Goal: Find specific page/section: Find specific page/section

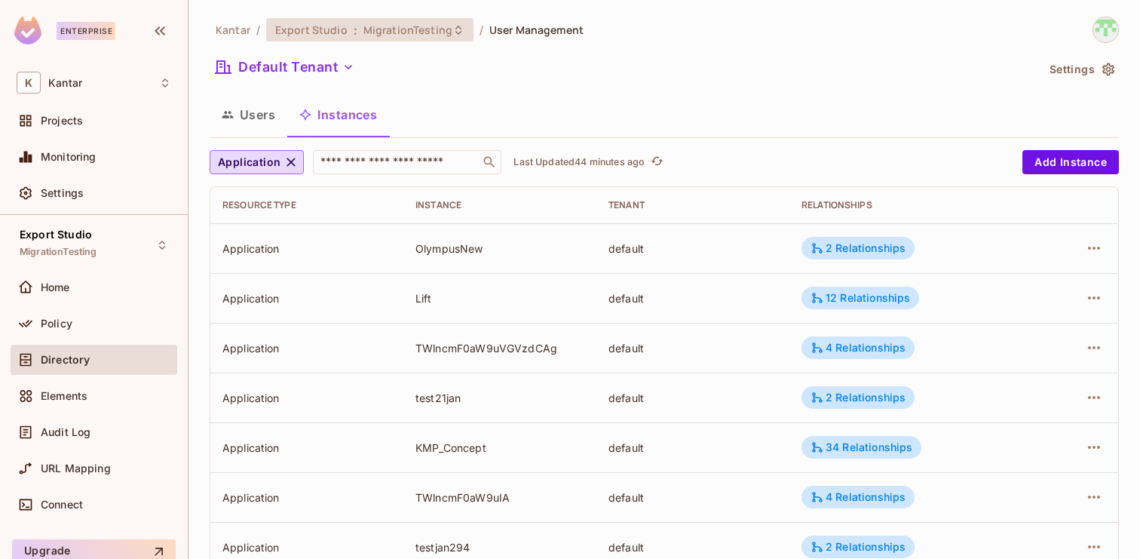
click at [423, 38] on div "Export Studio : MigrationTesting" at bounding box center [369, 29] width 207 height 23
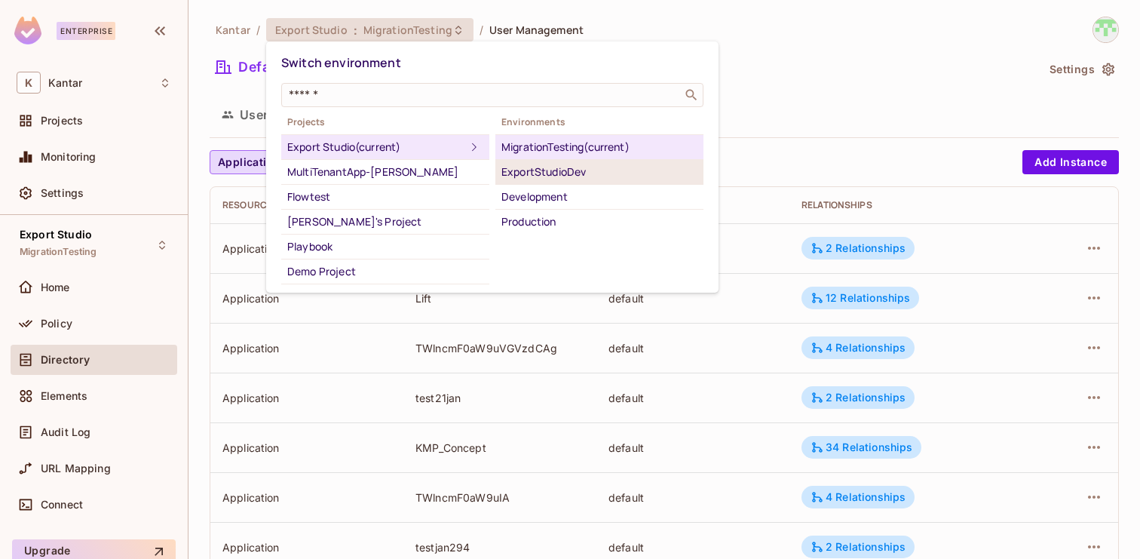
click at [549, 173] on div "ExportStudioDev" at bounding box center [599, 172] width 196 height 18
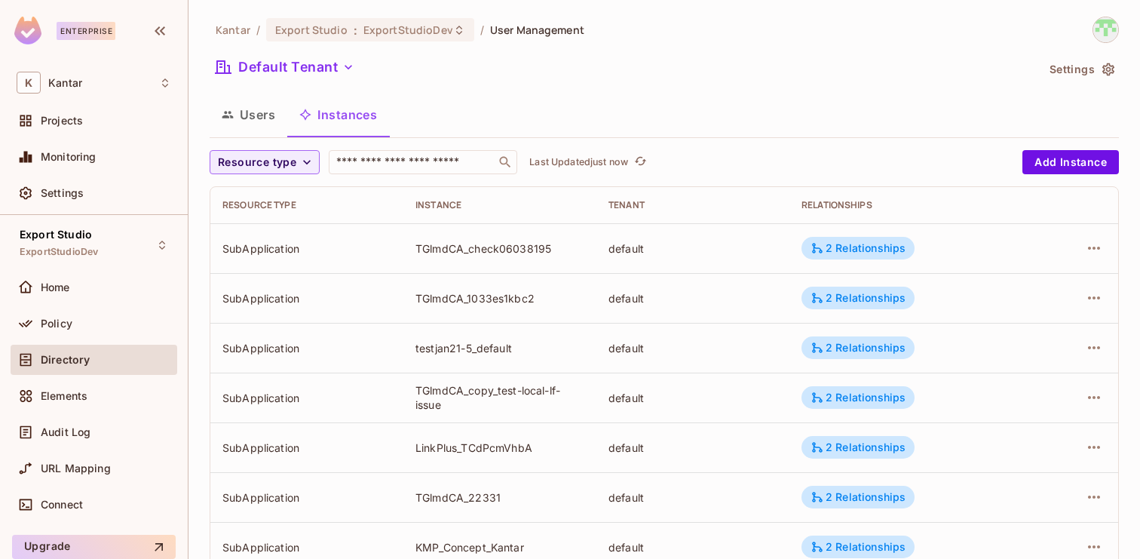
scroll to position [494, 0]
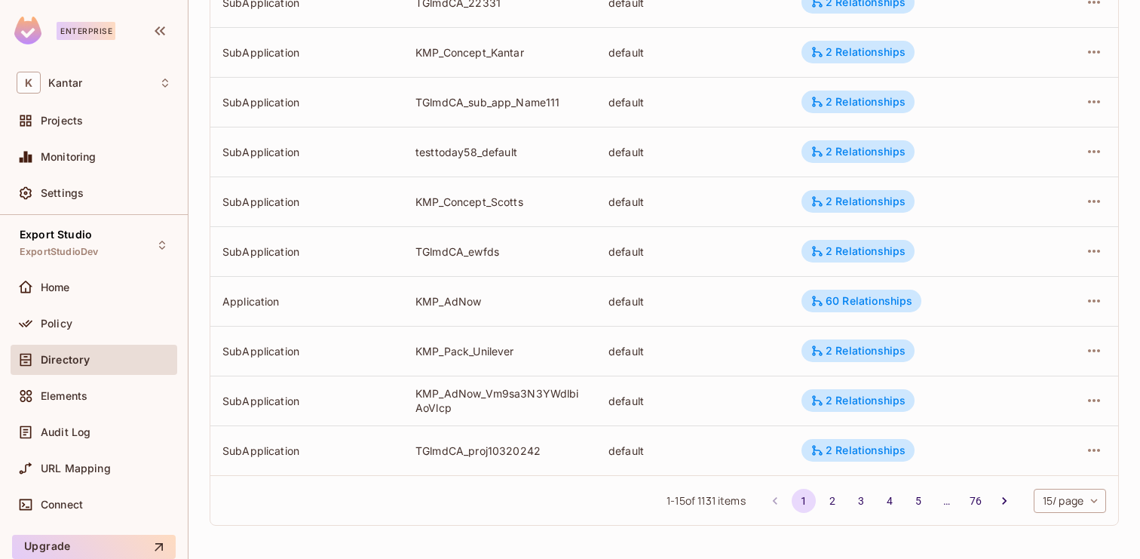
click at [1068, 504] on body "Enterprise K Kantar Projects Monitoring Settings Export Studio ExportStudioDev …" at bounding box center [570, 279] width 1140 height 559
click at [1060, 528] on li "100 / page" at bounding box center [1067, 525] width 75 height 32
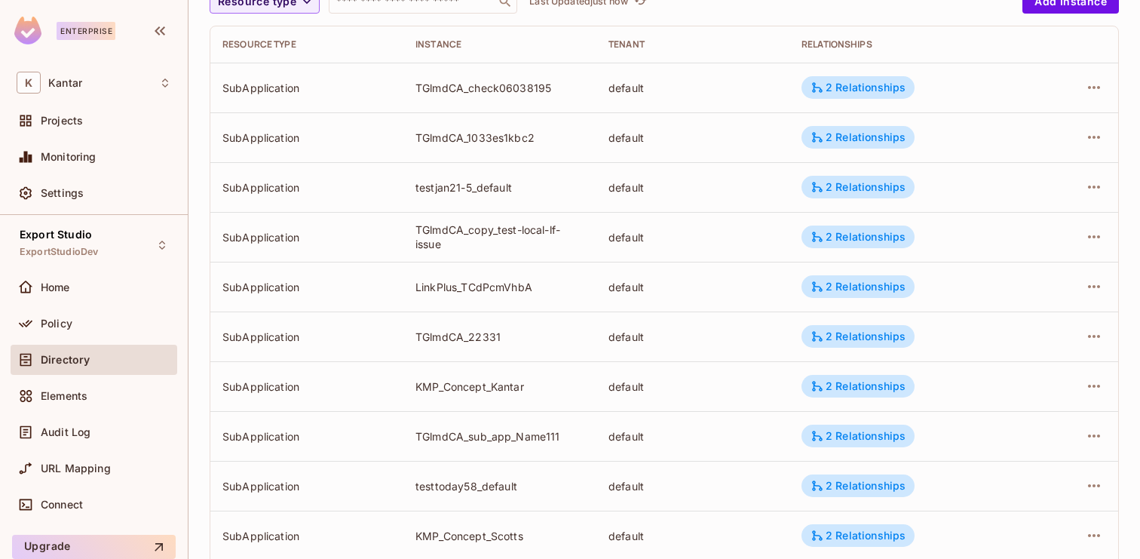
scroll to position [0, 0]
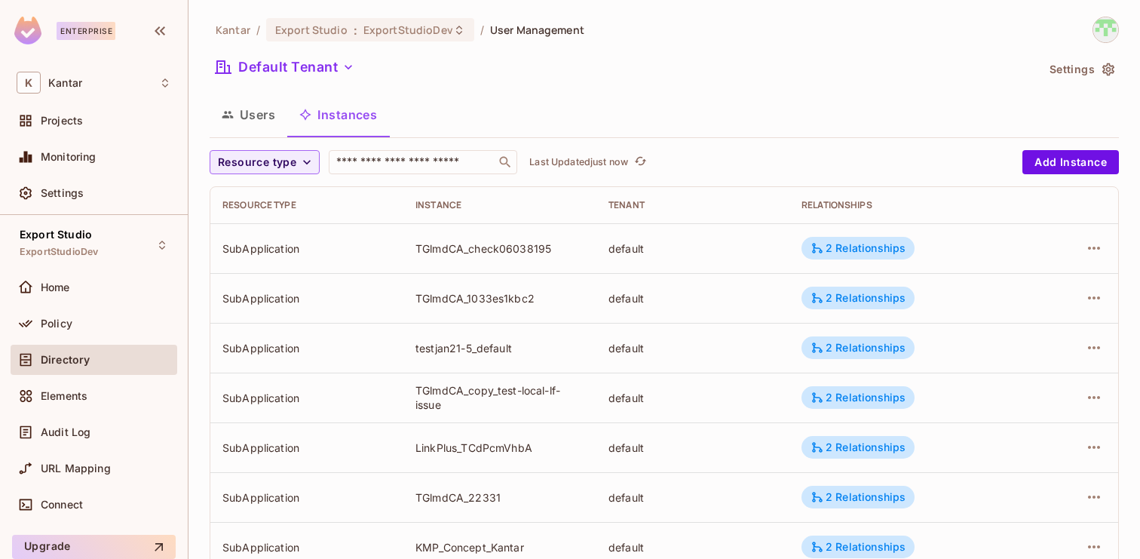
click at [260, 120] on button "Users" at bounding box center [249, 115] width 78 height 38
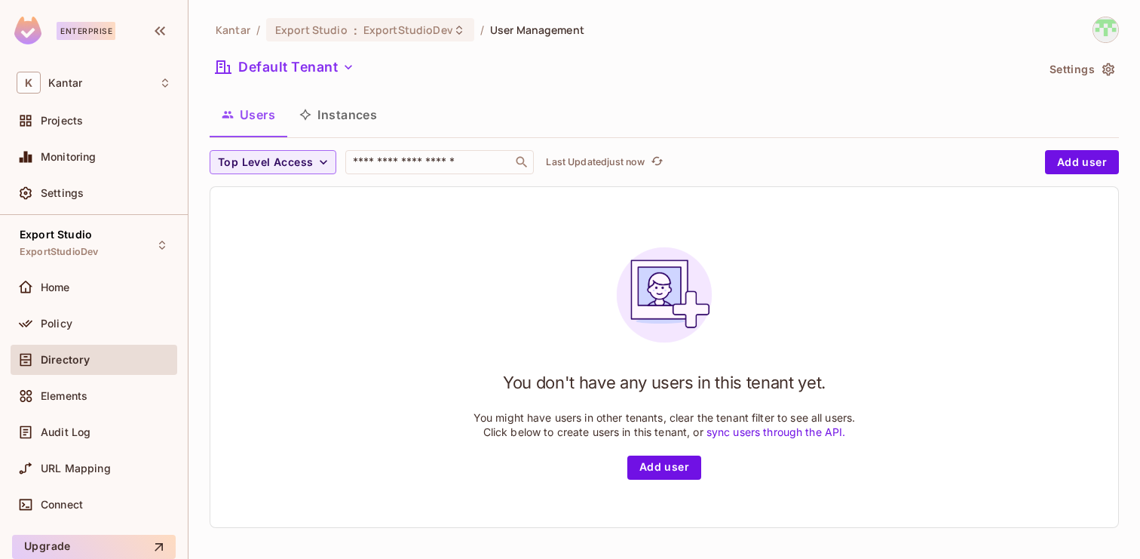
scroll to position [2, 0]
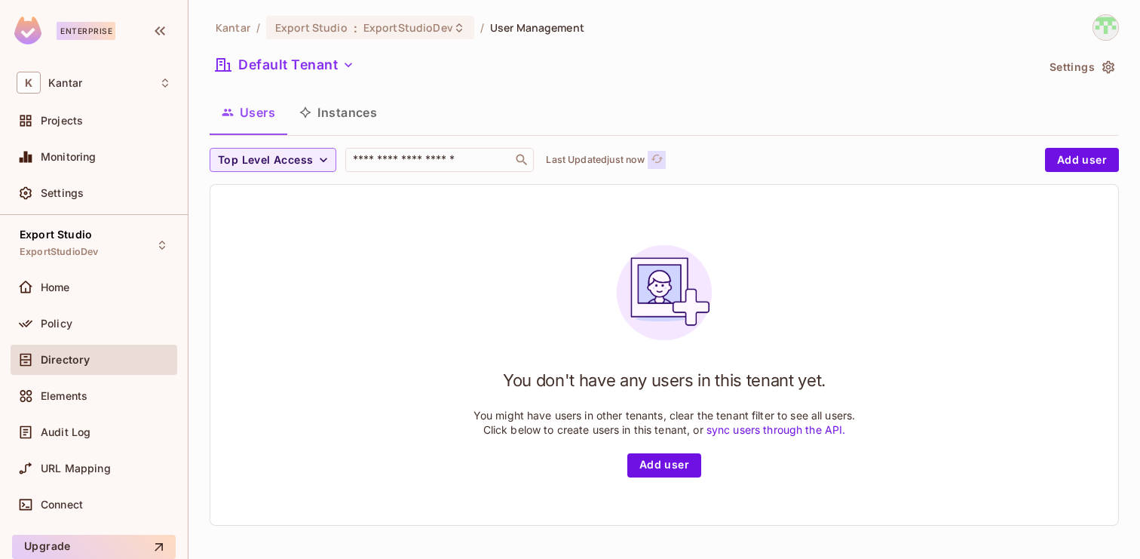
click at [657, 164] on icon "refresh" at bounding box center [657, 158] width 13 height 13
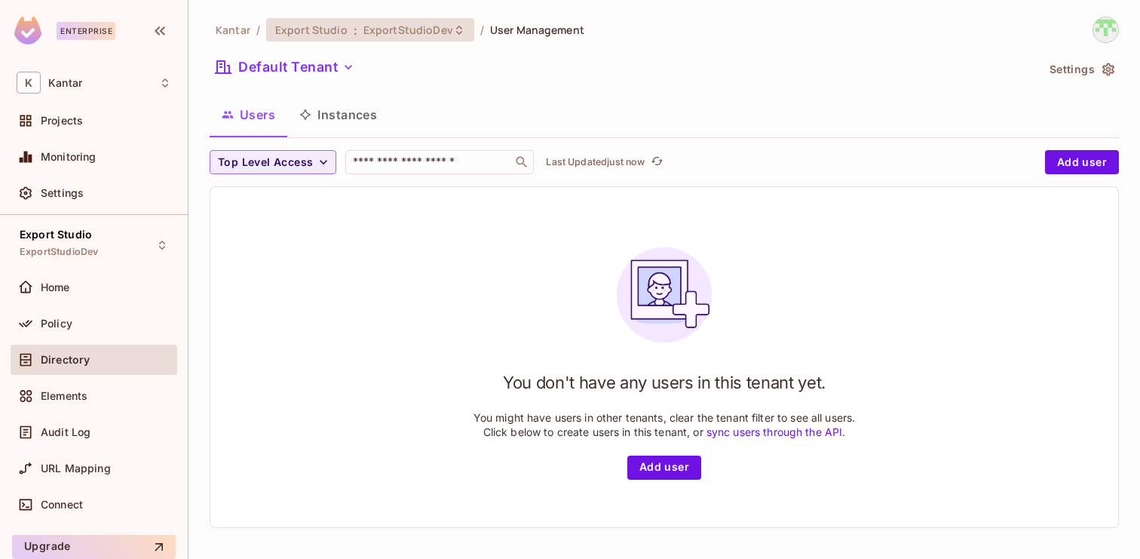
click at [401, 29] on span "ExportStudioDev" at bounding box center [408, 30] width 90 height 14
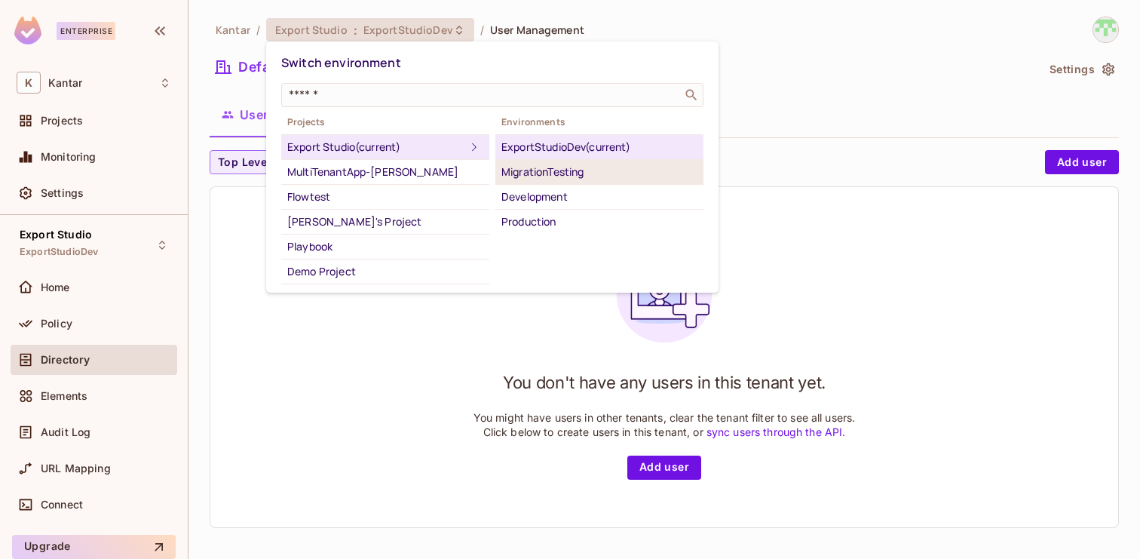
click at [545, 172] on div "MigrationTesting" at bounding box center [599, 172] width 196 height 18
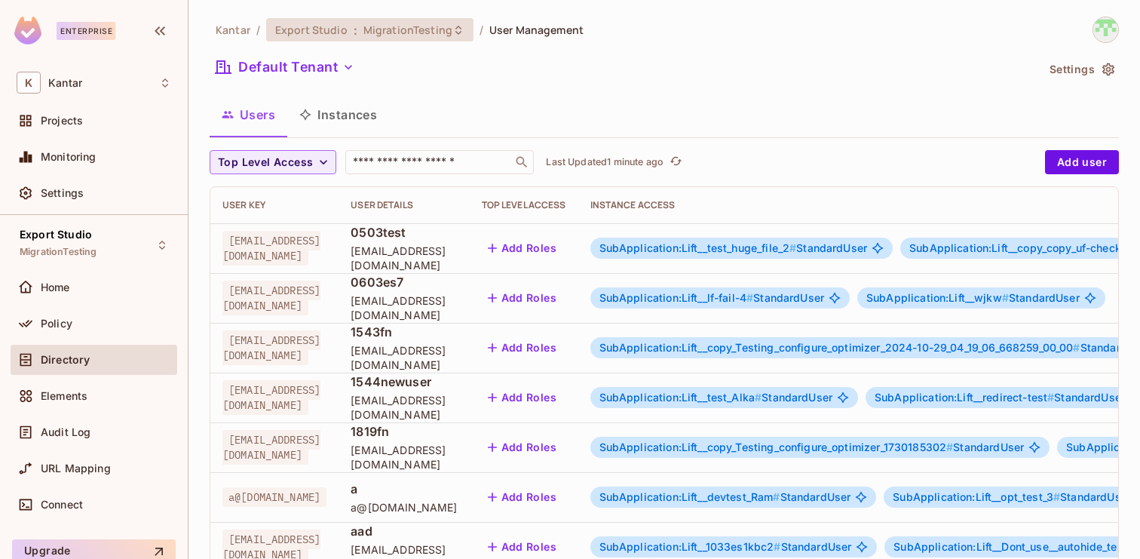
click at [400, 23] on span "MigrationTesting" at bounding box center [407, 30] width 89 height 14
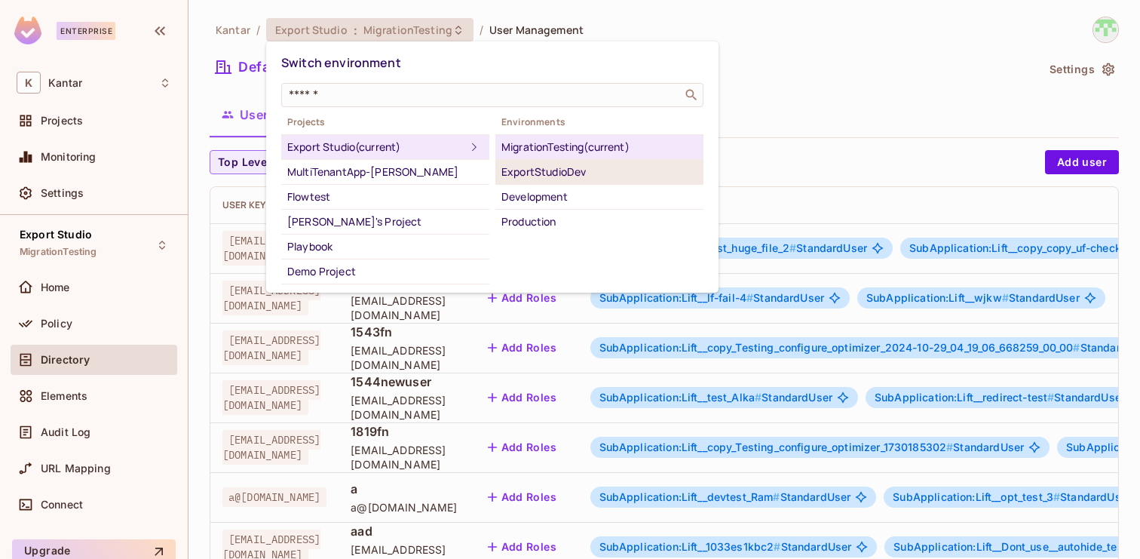
click at [554, 173] on div "ExportStudioDev" at bounding box center [599, 172] width 196 height 18
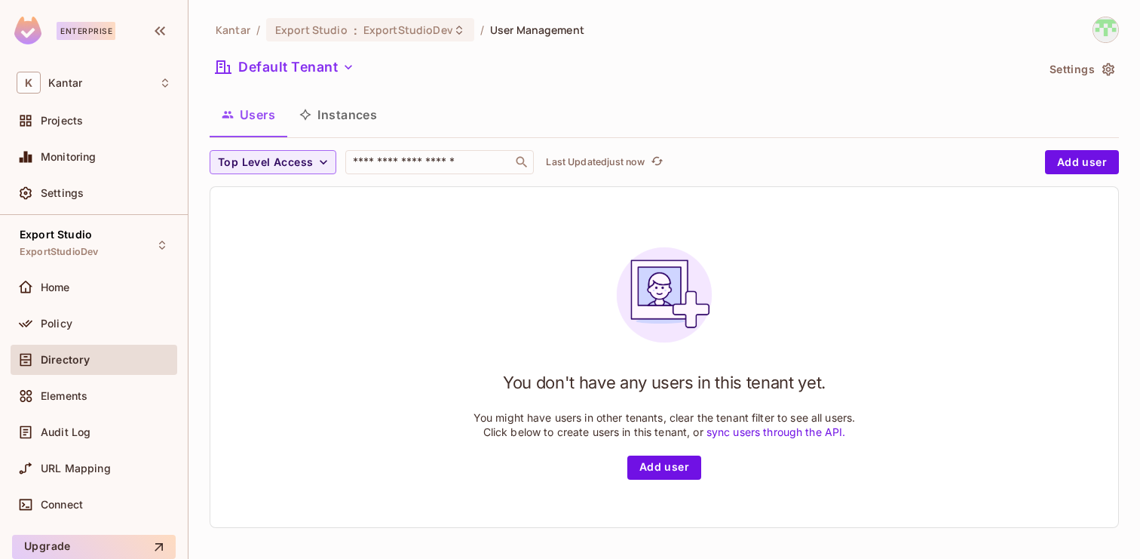
scroll to position [2, 0]
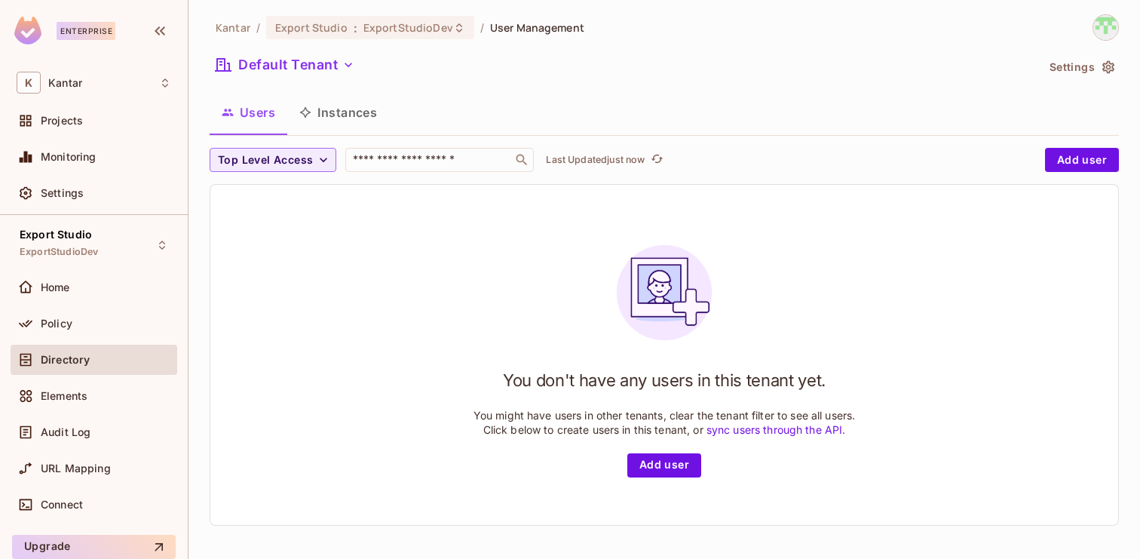
click at [341, 121] on button "Instances" at bounding box center [338, 112] width 102 height 38
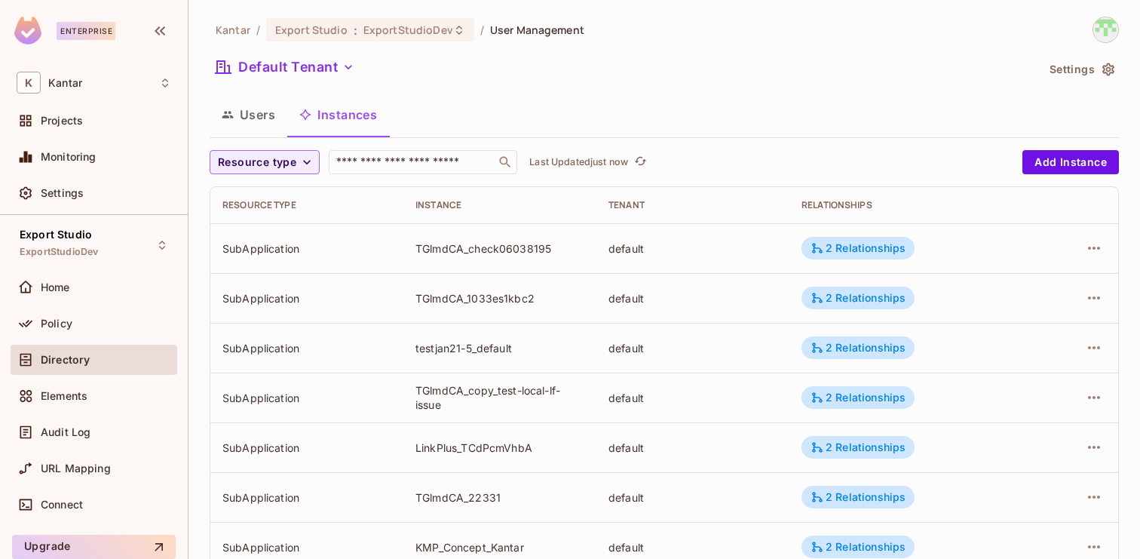
click at [258, 117] on button "Users" at bounding box center [249, 115] width 78 height 38
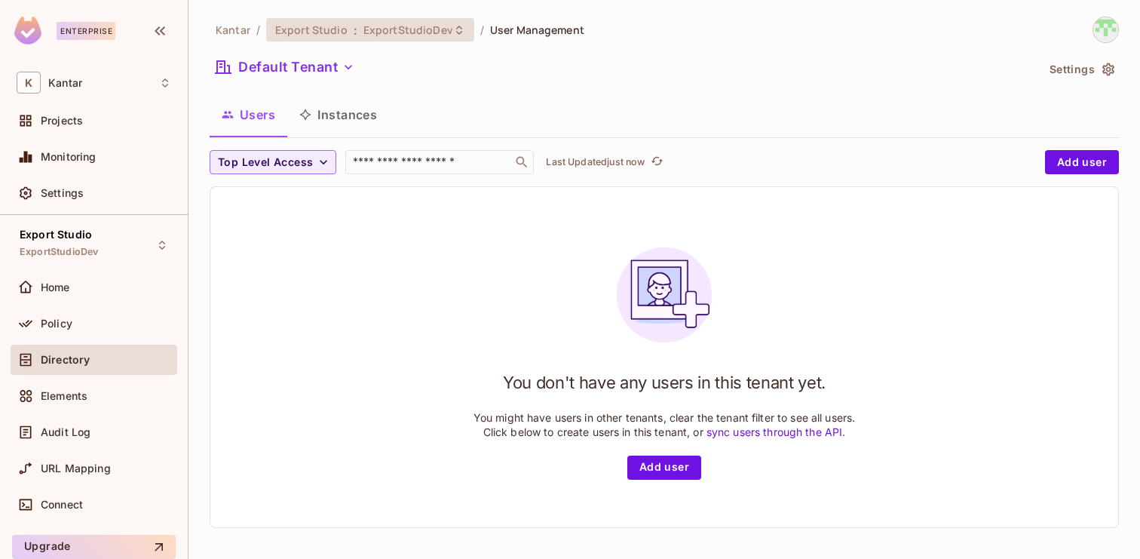
click at [403, 29] on span "ExportStudioDev" at bounding box center [408, 30] width 90 height 14
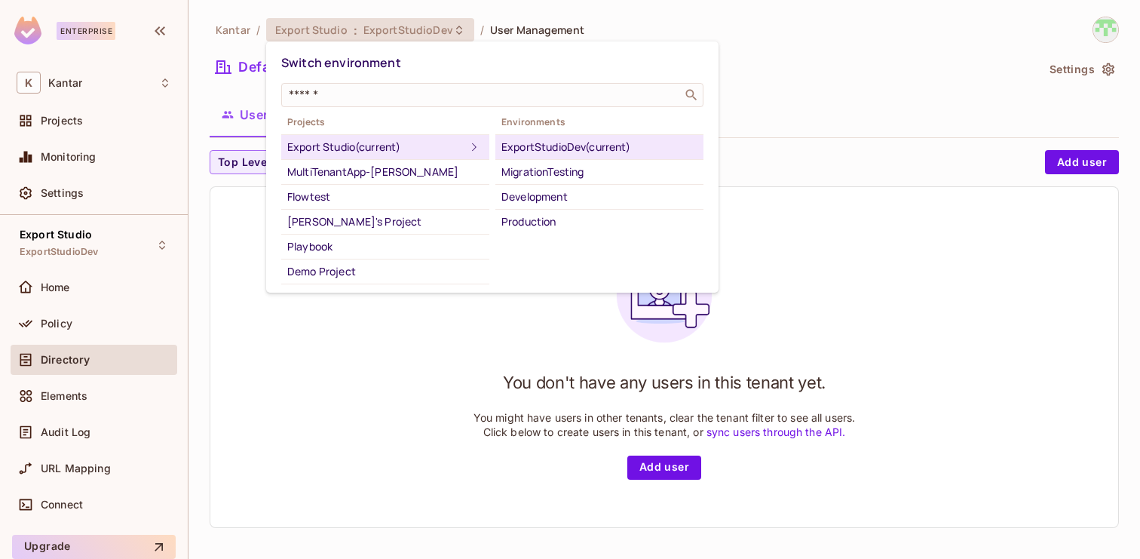
click at [792, 108] on div at bounding box center [570, 279] width 1140 height 559
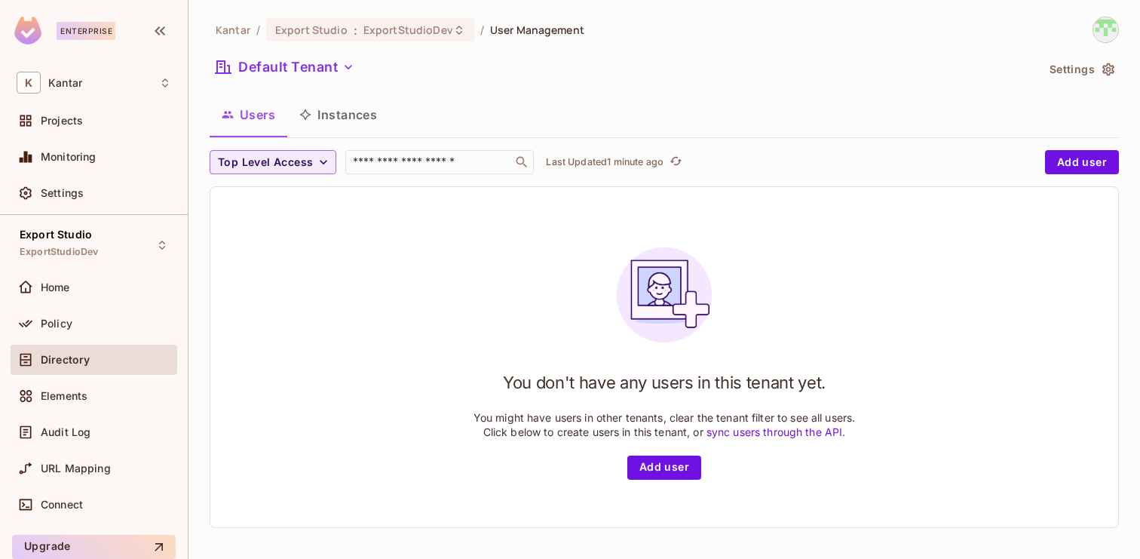
click at [354, 119] on button "Instances" at bounding box center [338, 115] width 102 height 38
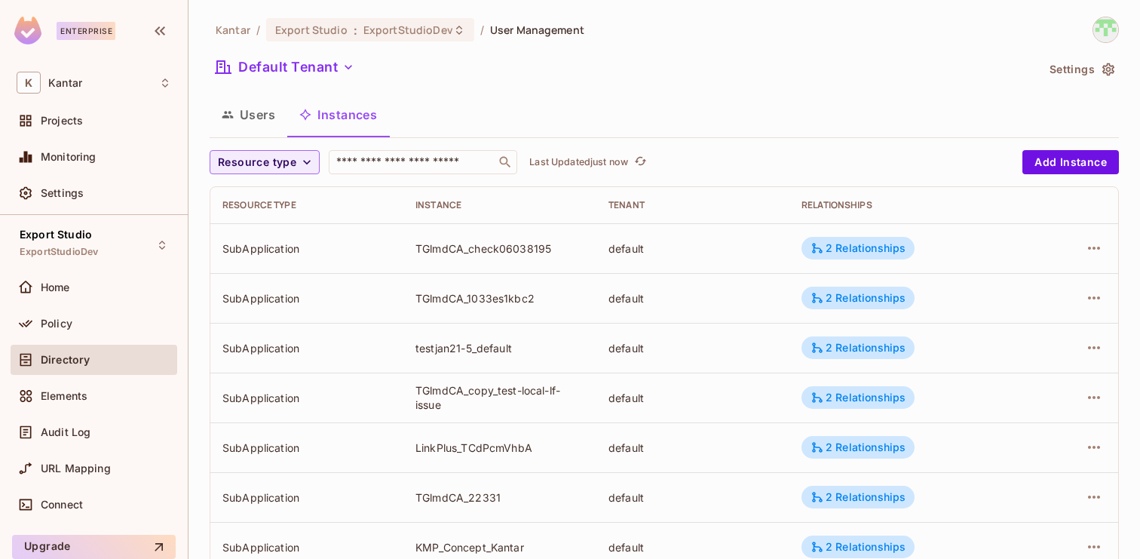
click at [253, 117] on button "Users" at bounding box center [249, 115] width 78 height 38
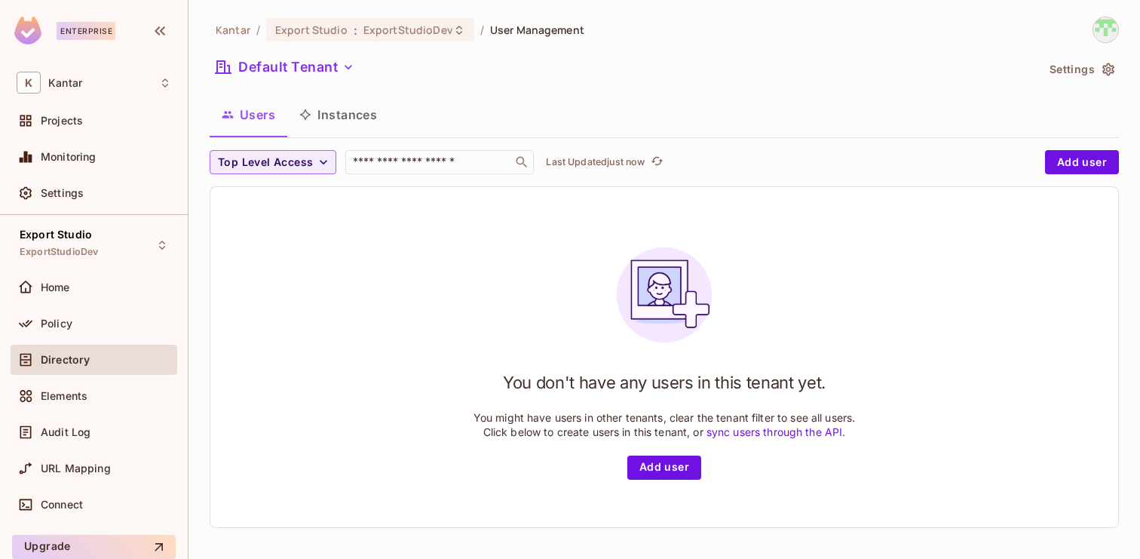
scroll to position [2, 0]
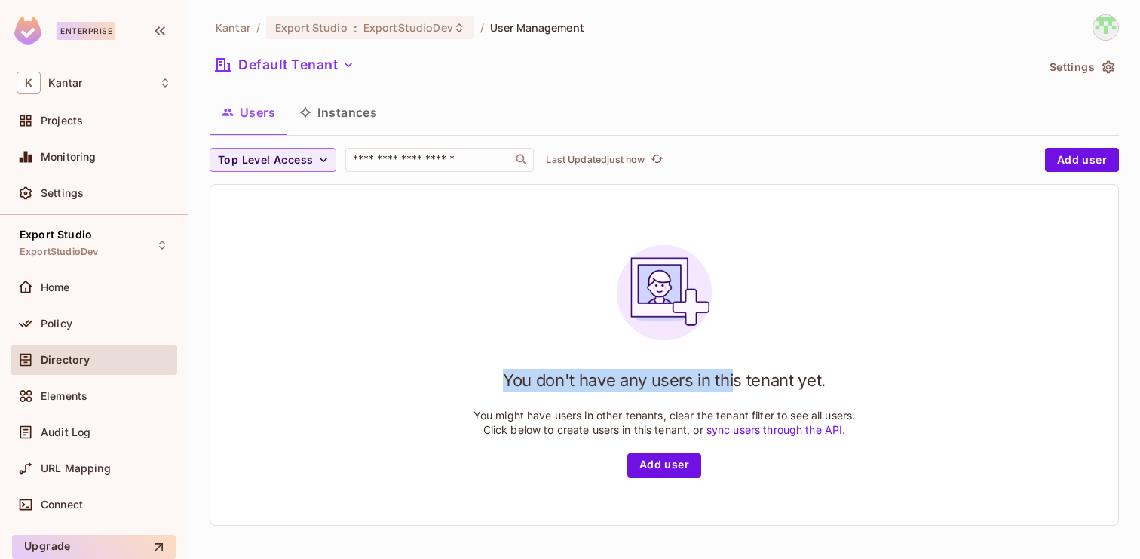
drag, startPoint x: 486, startPoint y: 378, endPoint x: 738, endPoint y: 378, distance: 251.8
click at [738, 378] on div "You don't have any users in this tenant yet. You might have users in other tena…" at bounding box center [664, 355] width 382 height 244
drag, startPoint x: 834, startPoint y: 386, endPoint x: 487, endPoint y: 383, distance: 347.5
click at [487, 383] on div "You don't have any users in this tenant yet. You might have users in other tena…" at bounding box center [664, 355] width 382 height 244
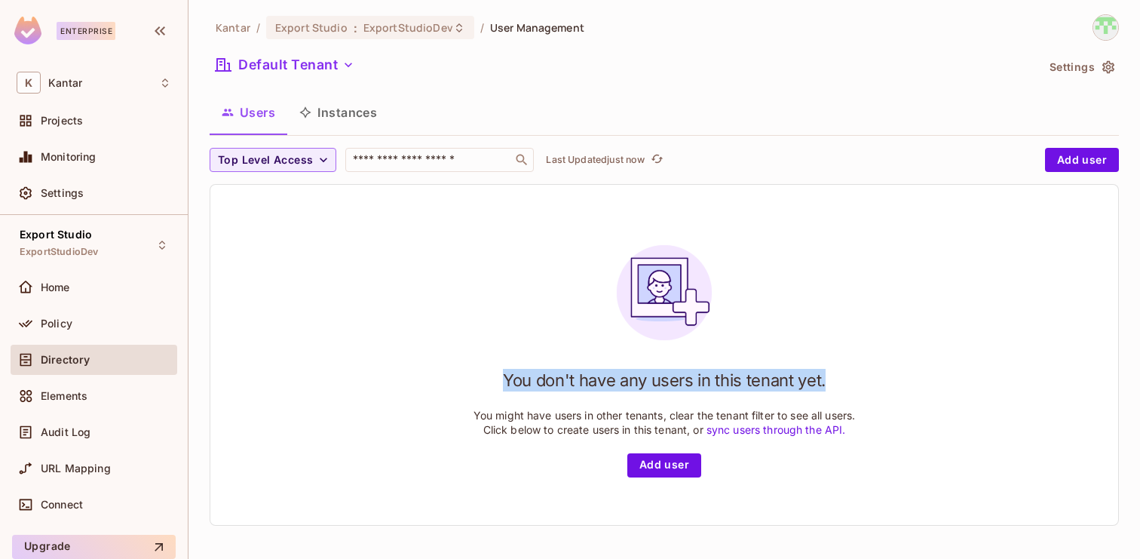
drag, startPoint x: 497, startPoint y: 379, endPoint x: 840, endPoint y: 387, distance: 343.1
click at [840, 387] on div "You don't have any users in this tenant yet. You might have users in other tena…" at bounding box center [664, 355] width 382 height 244
drag, startPoint x: 840, startPoint y: 387, endPoint x: 504, endPoint y: 387, distance: 335.4
click at [504, 387] on div "You don't have any users in this tenant yet. You might have users in other tena…" at bounding box center [664, 355] width 382 height 244
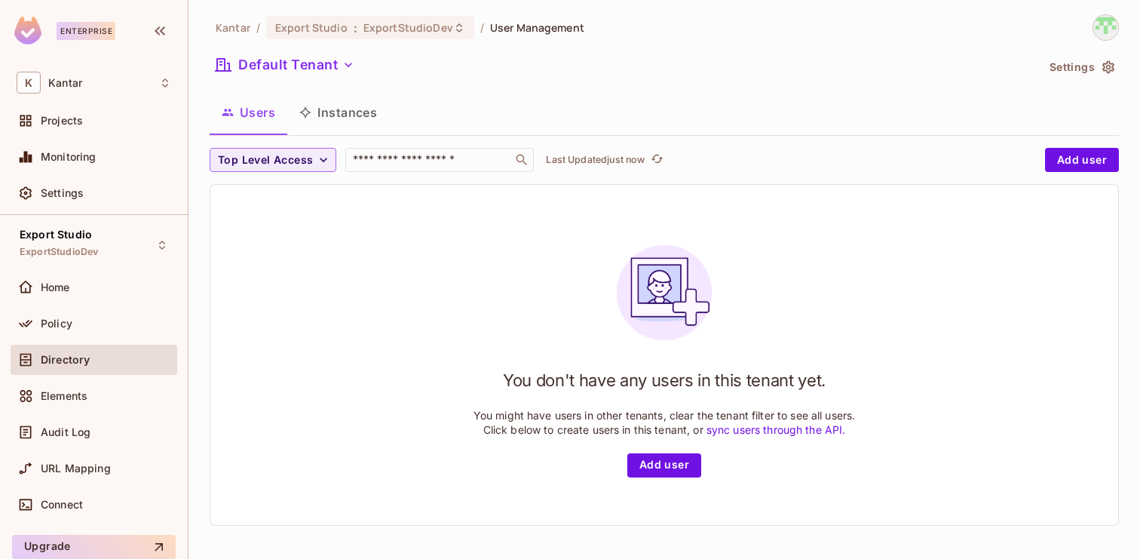
click at [473, 390] on div "You don't have any users in this tenant yet. You might have users in other tena…" at bounding box center [664, 355] width 382 height 244
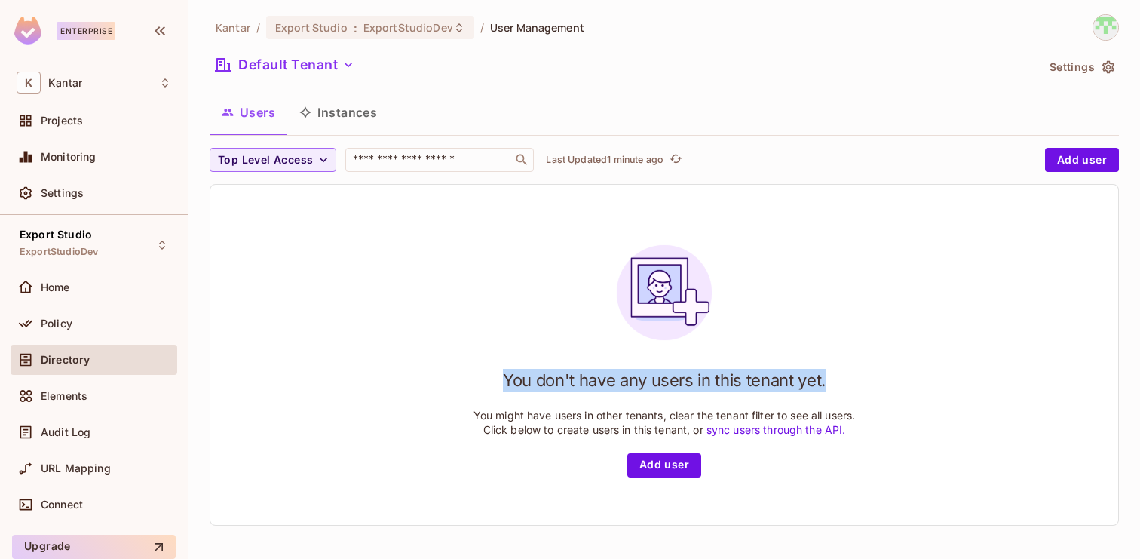
drag, startPoint x: 495, startPoint y: 375, endPoint x: 842, endPoint y: 372, distance: 346.8
click at [842, 372] on div "You don't have any users in this tenant yet. You might have users in other tena…" at bounding box center [664, 355] width 382 height 244
drag, startPoint x: 494, startPoint y: 378, endPoint x: 853, endPoint y: 379, distance: 358.8
click at [853, 379] on div "You don't have any users in this tenant yet. You might have users in other tena…" at bounding box center [664, 355] width 382 height 244
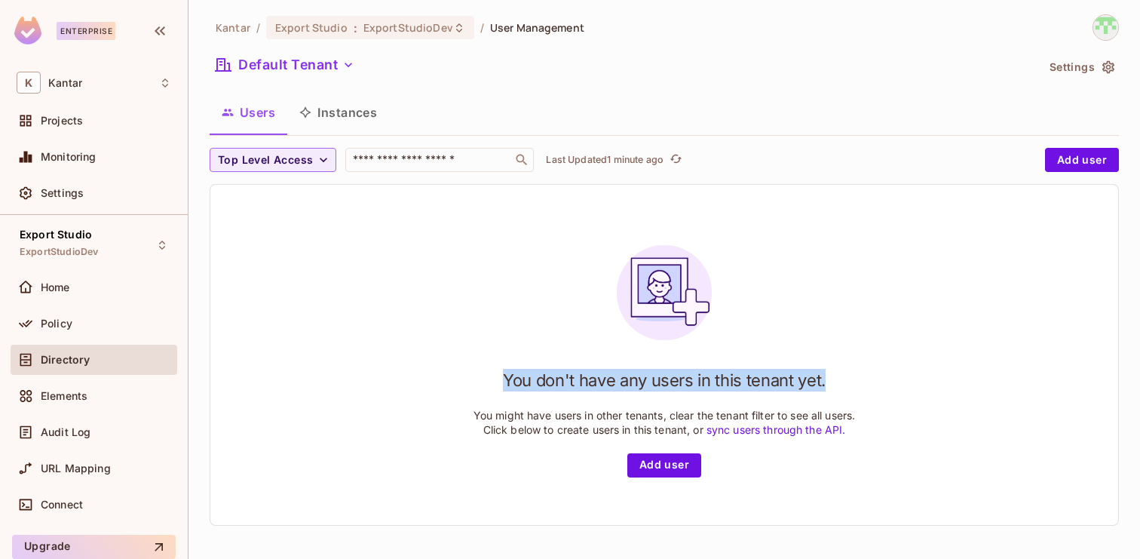
click at [853, 379] on div "You don't have any users in this tenant yet. You might have users in other tena…" at bounding box center [664, 355] width 382 height 244
drag, startPoint x: 501, startPoint y: 381, endPoint x: 805, endPoint y: 379, distance: 303.8
click at [805, 379] on h1 "You don't have any users in this tenant yet." at bounding box center [664, 380] width 323 height 23
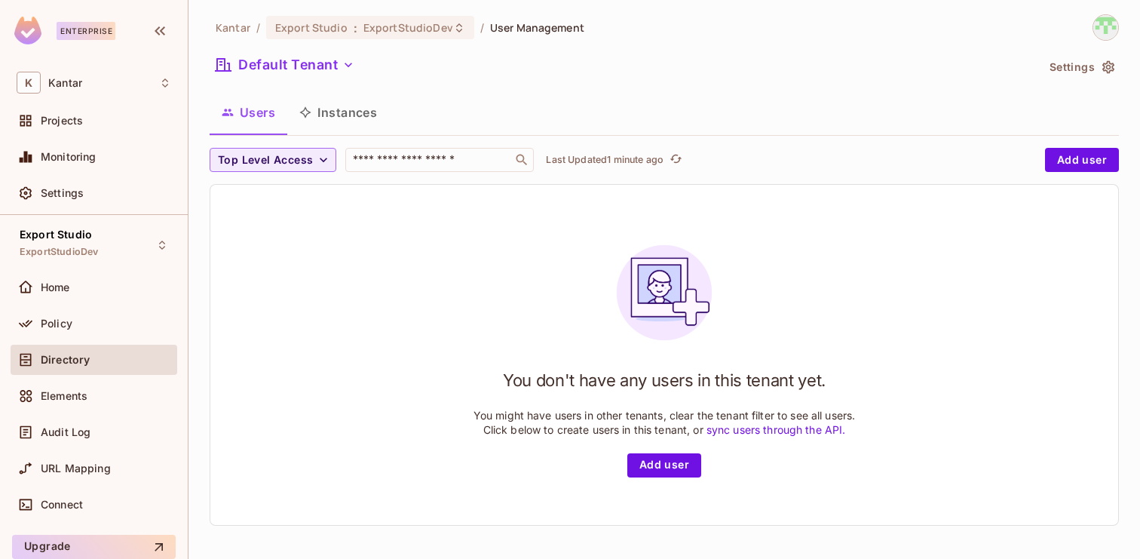
click at [845, 381] on div "You don't have any users in this tenant yet. You might have users in other tena…" at bounding box center [664, 355] width 382 height 244
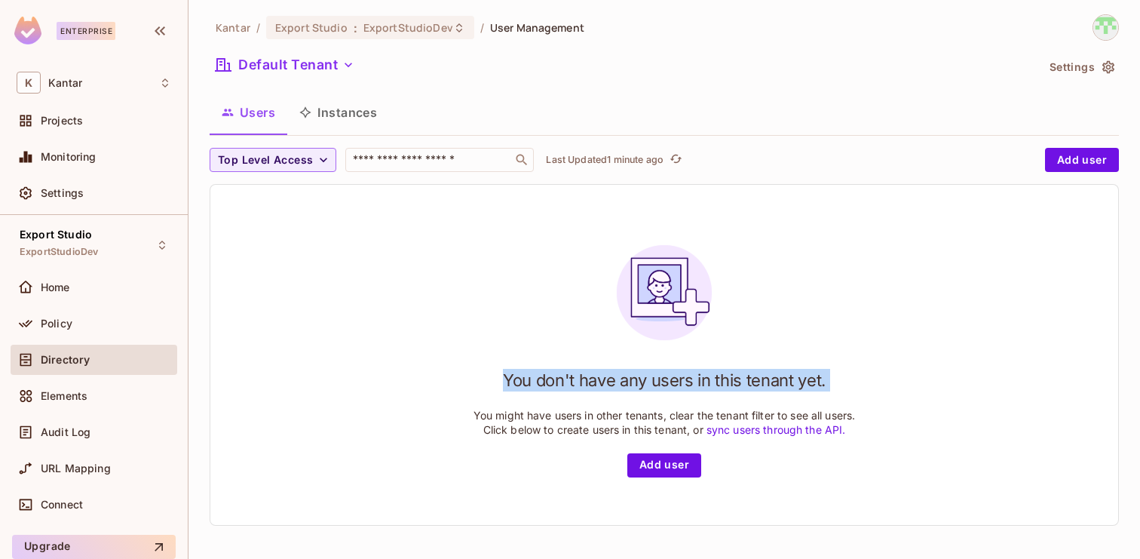
drag, startPoint x: 845, startPoint y: 381, endPoint x: 484, endPoint y: 385, distance: 361.1
click at [483, 385] on div "You don't have any users in this tenant yet. You might have users in other tena…" at bounding box center [664, 355] width 382 height 244
click at [484, 385] on div "You don't have any users in this tenant yet. You might have users in other tena…" at bounding box center [664, 355] width 382 height 244
drag, startPoint x: 495, startPoint y: 381, endPoint x: 847, endPoint y: 378, distance: 351.3
click at [847, 378] on div "You don't have any users in this tenant yet. You might have users in other tena…" at bounding box center [664, 355] width 382 height 244
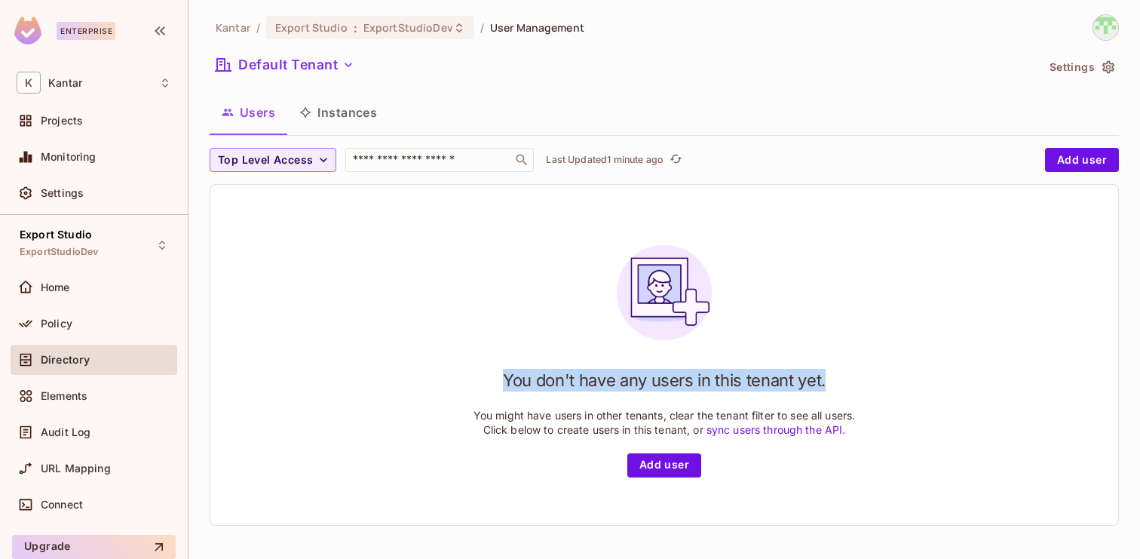
click at [847, 378] on div "You don't have any users in this tenant yet. You might have users in other tena…" at bounding box center [664, 355] width 382 height 244
drag, startPoint x: 501, startPoint y: 381, endPoint x: 866, endPoint y: 381, distance: 364.8
click at [866, 381] on div "You don't have any users in this tenant yet. You might have users in other tena…" at bounding box center [664, 355] width 908 height 340
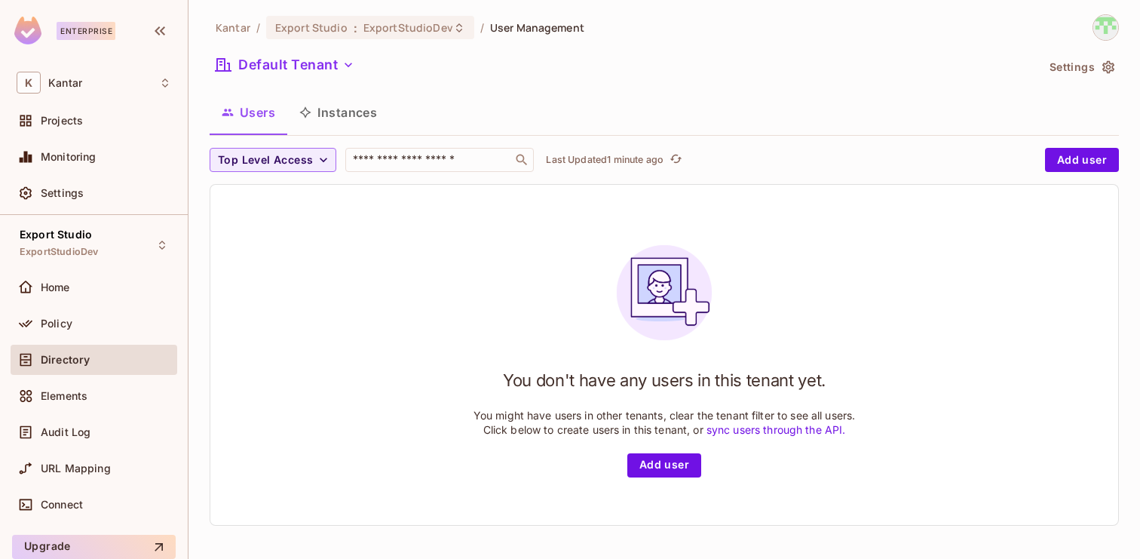
drag, startPoint x: 847, startPoint y: 382, endPoint x: 436, endPoint y: 386, distance: 410.8
click at [435, 386] on div "You don't have any users in this tenant yet. You might have users in other tena…" at bounding box center [664, 355] width 908 height 340
drag, startPoint x: 437, startPoint y: 386, endPoint x: 476, endPoint y: 385, distance: 38.5
click at [476, 385] on div "You don't have any users in this tenant yet. You might have users in other tena…" at bounding box center [664, 355] width 908 height 340
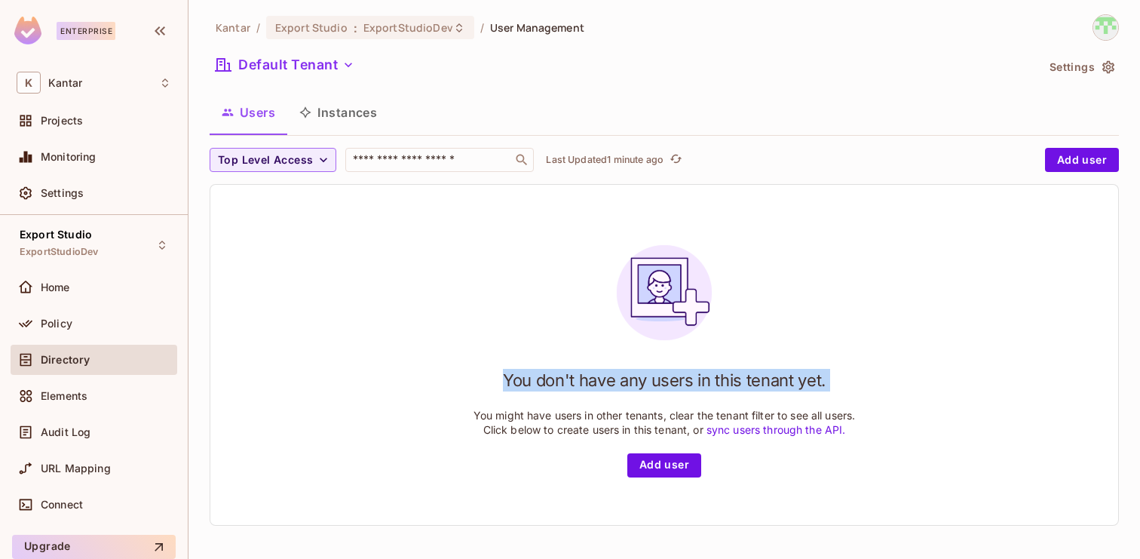
drag, startPoint x: 498, startPoint y: 381, endPoint x: 861, endPoint y: 386, distance: 363.4
click at [861, 386] on div "You don't have any users in this tenant yet. You might have users in other tena…" at bounding box center [664, 355] width 908 height 340
drag, startPoint x: 861, startPoint y: 386, endPoint x: 499, endPoint y: 384, distance: 361.8
click at [499, 384] on div "You don't have any users in this tenant yet. You might have users in other tena…" at bounding box center [664, 355] width 908 height 340
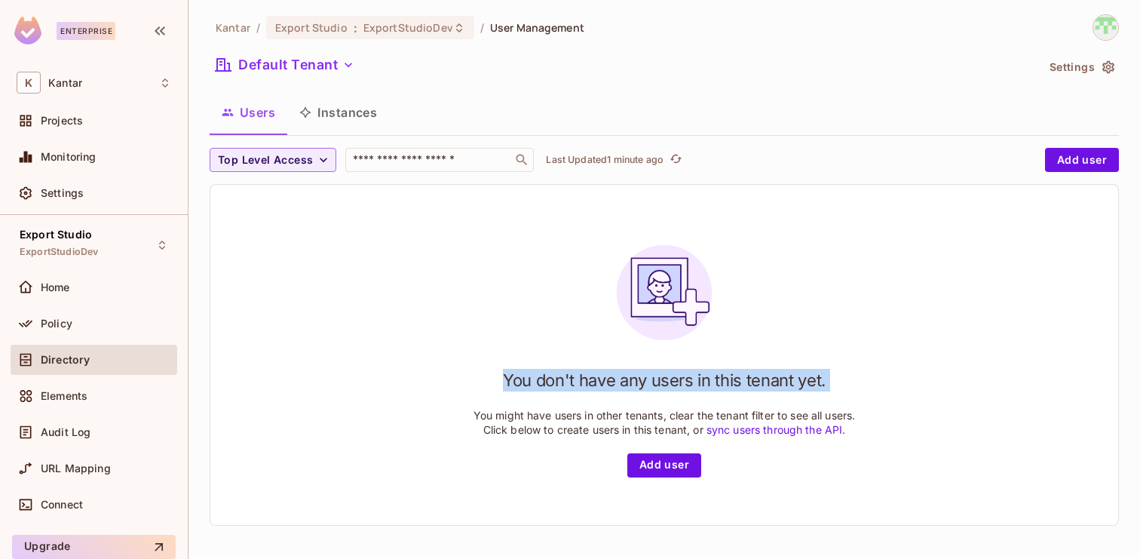
click at [499, 385] on div "You don't have any users in this tenant yet. You might have users in other tena…" at bounding box center [664, 355] width 382 height 244
drag, startPoint x: 499, startPoint y: 385, endPoint x: 830, endPoint y: 380, distance: 331.0
click at [830, 380] on div "You don't have any users in this tenant yet. You might have users in other tena…" at bounding box center [664, 355] width 382 height 244
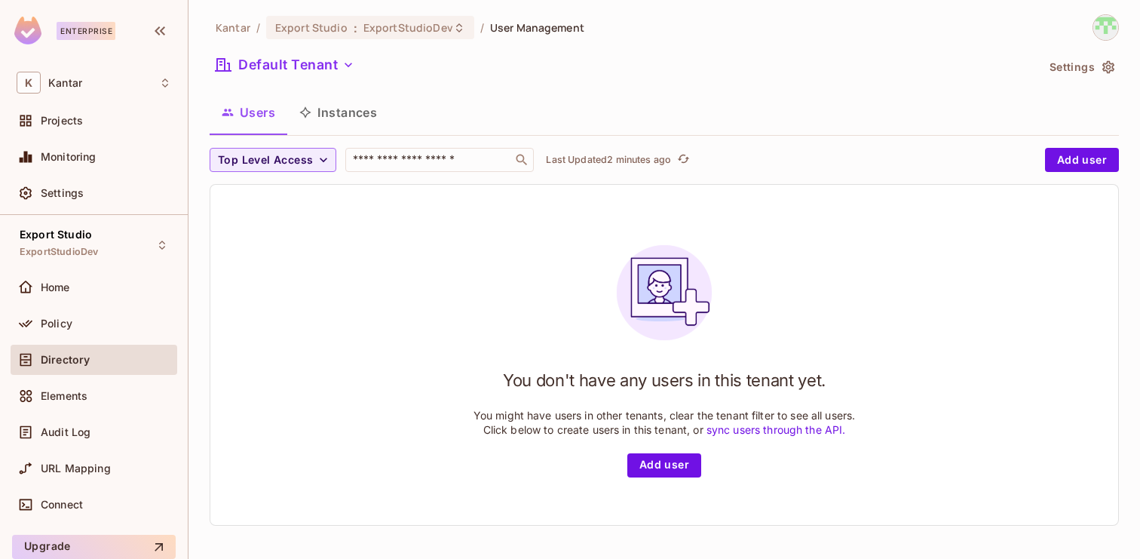
click at [790, 301] on div "You don't have any users in this tenant yet. You might have users in other tena…" at bounding box center [664, 355] width 382 height 244
click at [87, 329] on div "Policy" at bounding box center [94, 323] width 155 height 18
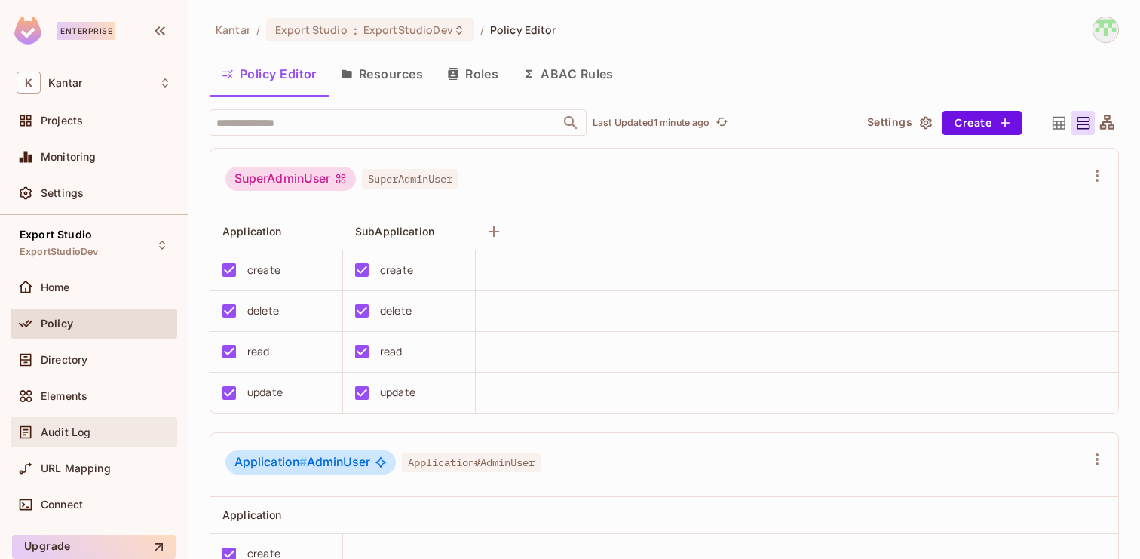
click at [78, 432] on span "Audit Log" at bounding box center [66, 432] width 50 height 12
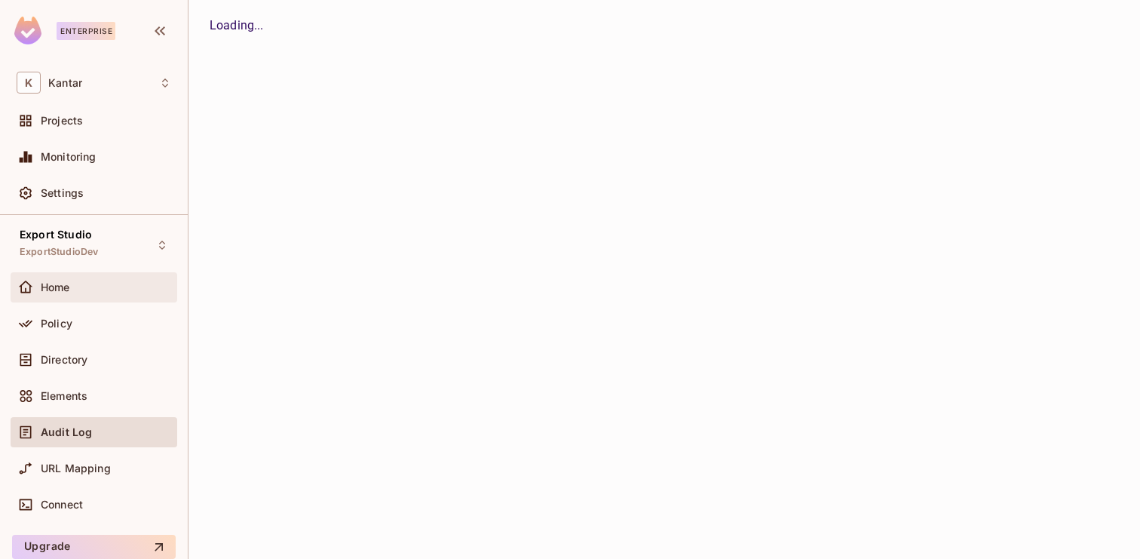
click at [91, 287] on div "Home" at bounding box center [106, 287] width 130 height 12
